Goal: Information Seeking & Learning: Learn about a topic

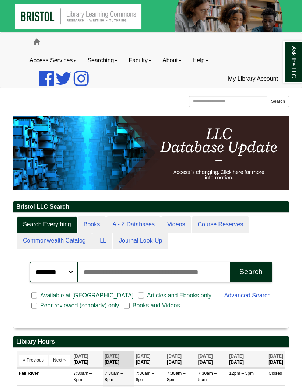
click at [112, 57] on link "Searching" at bounding box center [102, 60] width 41 height 18
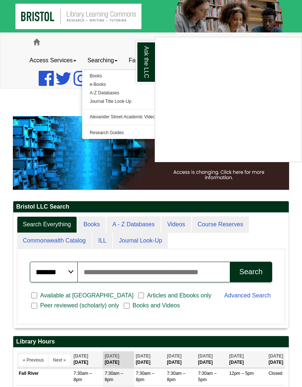
click at [10, 359] on div "Bristol LLC Search Search Everything Books A - Z Databases Videos Course Reserv…" at bounding box center [150, 325] width 287 height 418
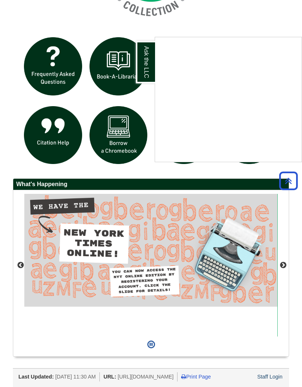
scroll to position [680, 0]
click at [280, 261] on button "Next" at bounding box center [282, 264] width 7 height 7
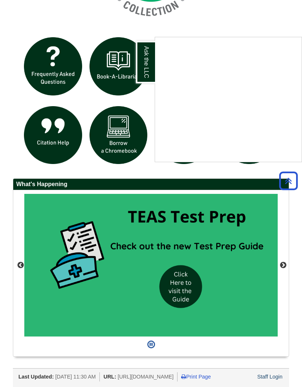
click at [282, 261] on button "Next" at bounding box center [282, 264] width 7 height 7
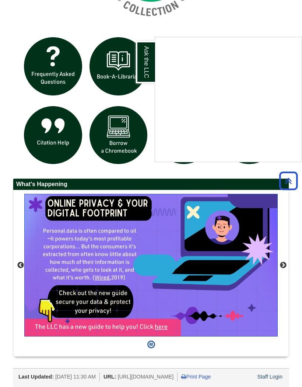
click at [277, 259] on img "slideshow" at bounding box center [150, 265] width 253 height 142
click at [282, 261] on button "Next" at bounding box center [282, 264] width 7 height 7
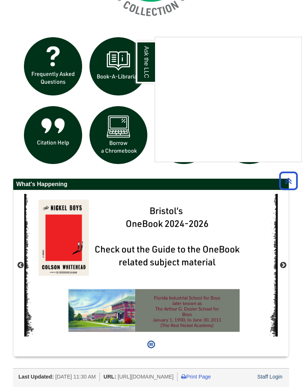
click at [282, 261] on button "Next" at bounding box center [282, 264] width 7 height 7
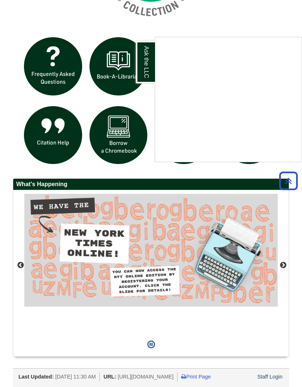
click at [282, 261] on button "Next" at bounding box center [282, 264] width 7 height 7
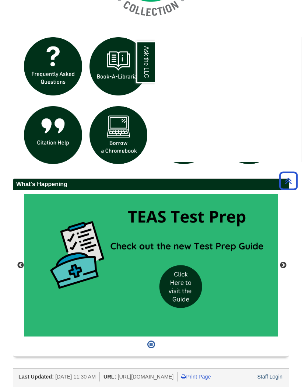
click at [285, 177] on icon "Back to Top" at bounding box center [289, 181] width 24 height 24
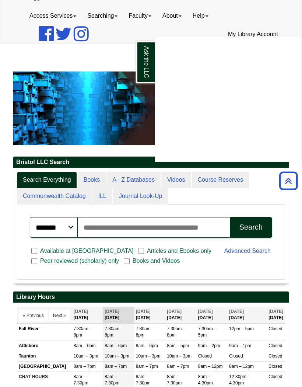
scroll to position [0, 0]
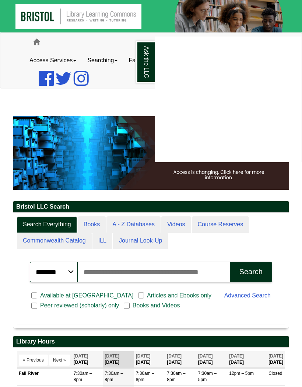
click at [135, 324] on div "******* ***** ****** Search articles, books, journals & more Search Available a…" at bounding box center [151, 286] width 268 height 75
